Goal: Task Accomplishment & Management: Use online tool/utility

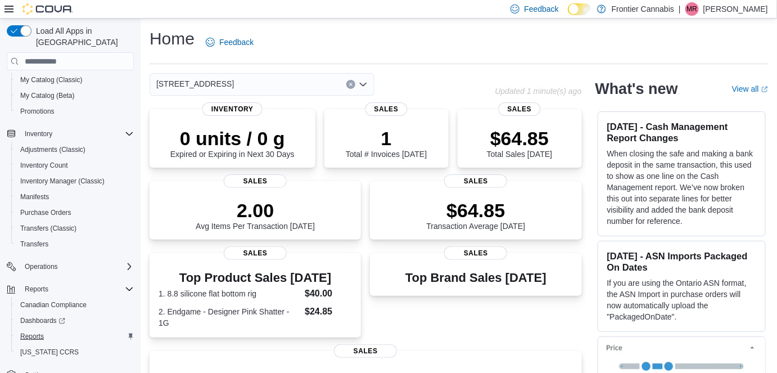
scroll to position [153, 0]
click at [32, 332] on span "Reports" at bounding box center [32, 336] width 24 height 9
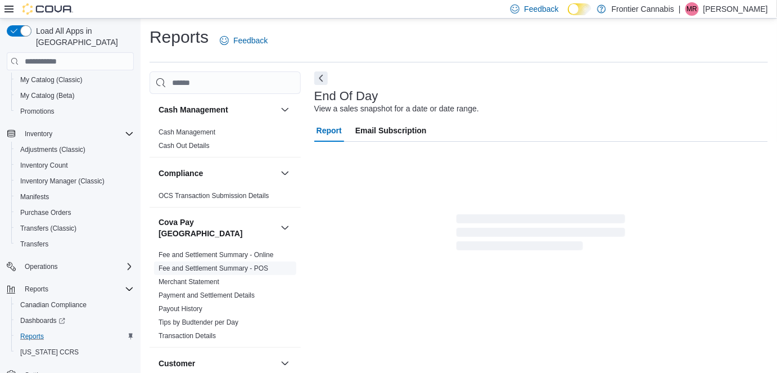
scroll to position [11, 0]
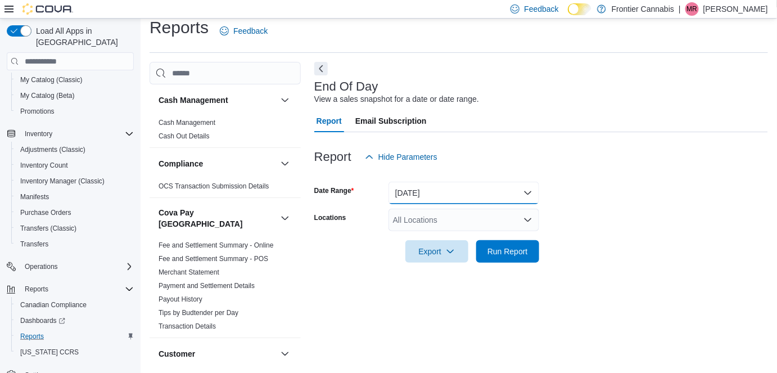
click at [406, 199] on button "Today" at bounding box center [464, 193] width 151 height 23
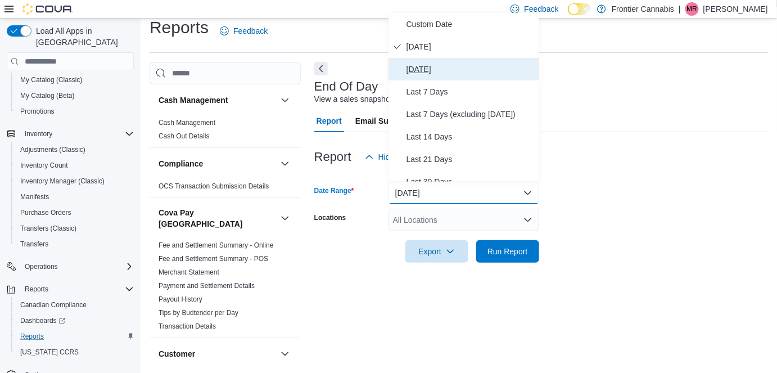
click at [420, 69] on span "Yesterday" at bounding box center [471, 69] width 128 height 14
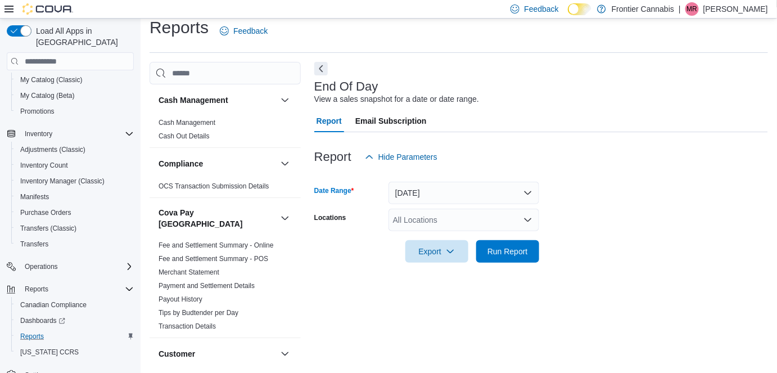
click at [424, 223] on div "All Locations" at bounding box center [464, 220] width 151 height 23
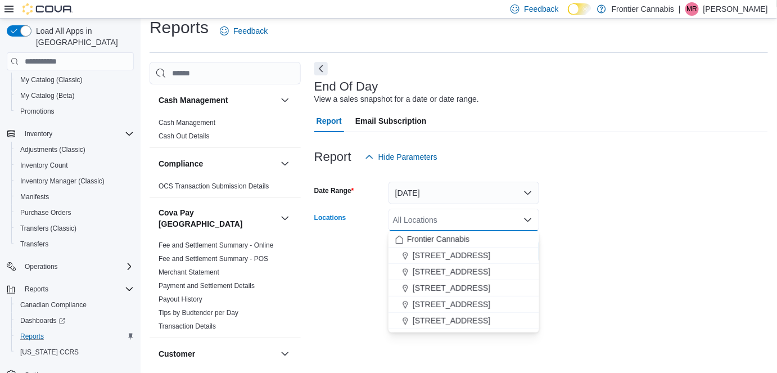
click at [453, 319] on span "3992 Old Lakelse Lake Drive" at bounding box center [452, 320] width 78 height 11
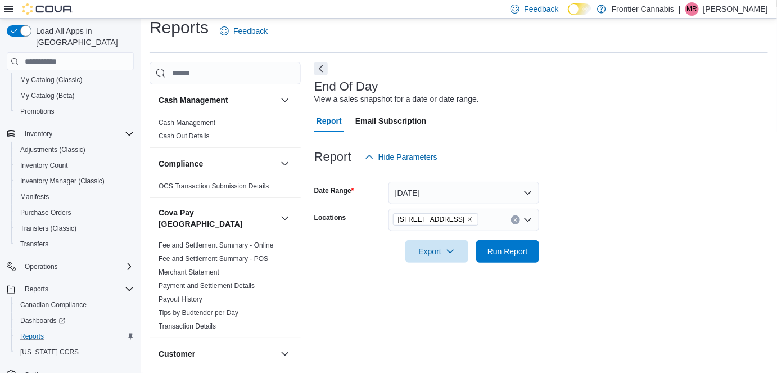
click at [618, 287] on div "End Of Day View a sales snapshot for a date or date range. Report Email Subscri…" at bounding box center [541, 213] width 454 height 302
click at [531, 251] on span "Run Report" at bounding box center [508, 251] width 50 height 23
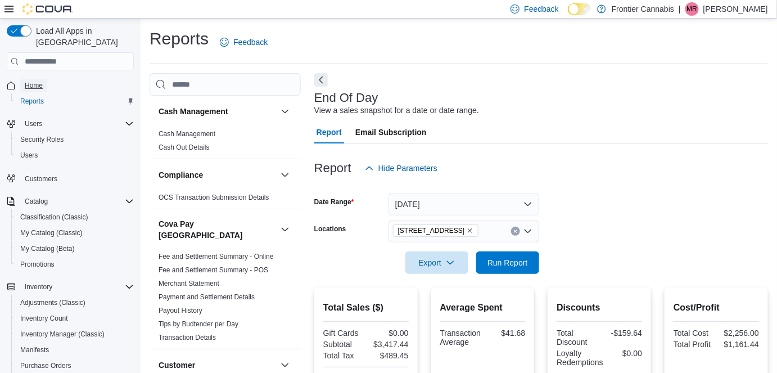
click at [37, 81] on span "Home" at bounding box center [34, 85] width 18 height 9
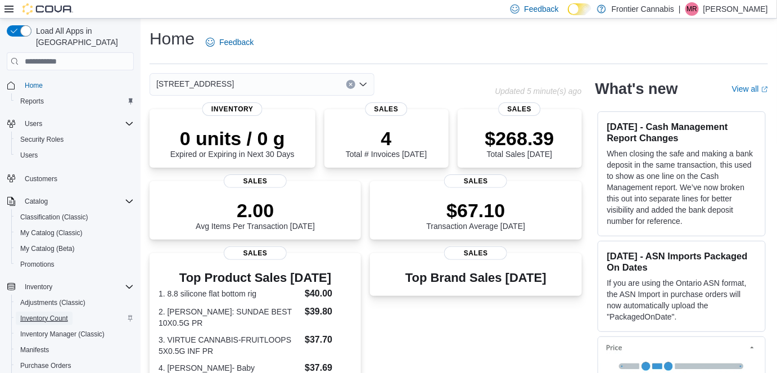
click at [63, 314] on span "Inventory Count" at bounding box center [44, 318] width 48 height 9
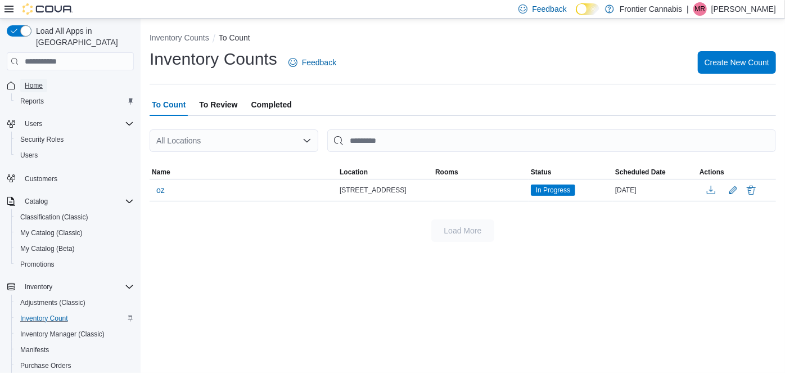
click at [30, 81] on span "Home" at bounding box center [34, 85] width 18 height 9
